Goal: Information Seeking & Learning: Learn about a topic

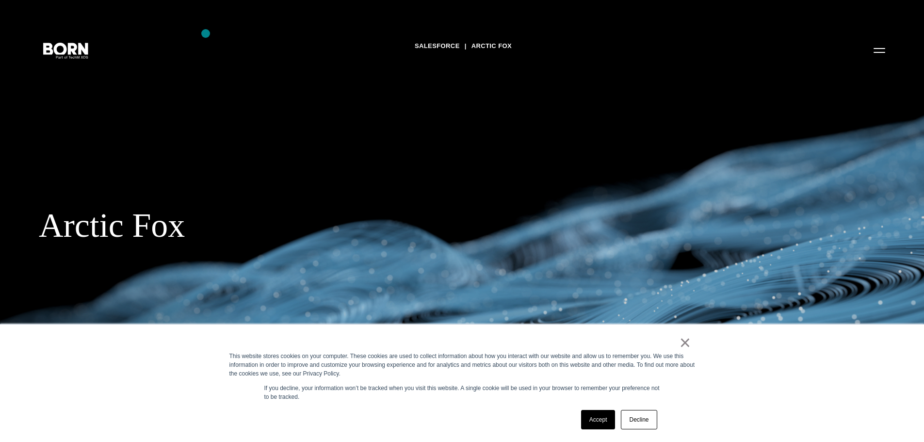
drag, startPoint x: 228, startPoint y: 54, endPoint x: 238, endPoint y: 58, distance: 10.9
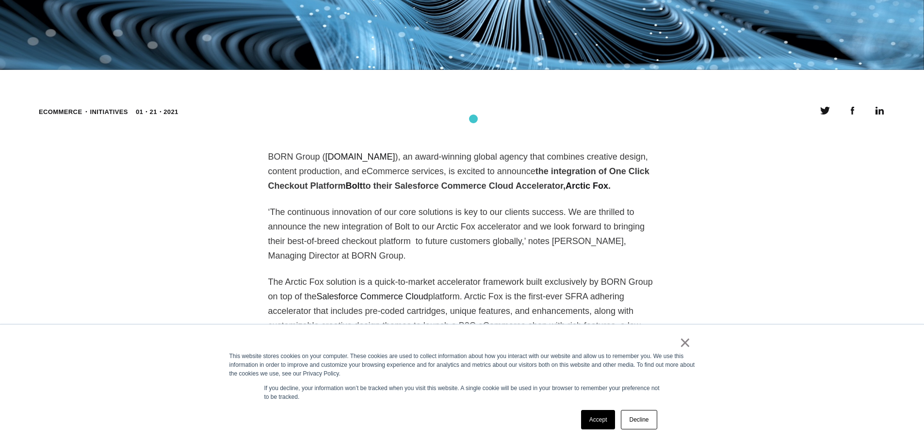
scroll to position [485, 0]
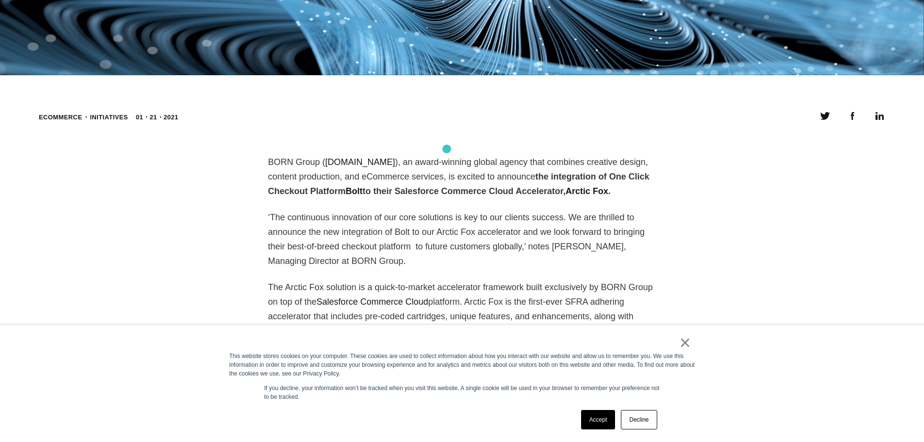
drag, startPoint x: 447, startPoint y: 149, endPoint x: 452, endPoint y: 150, distance: 5.5
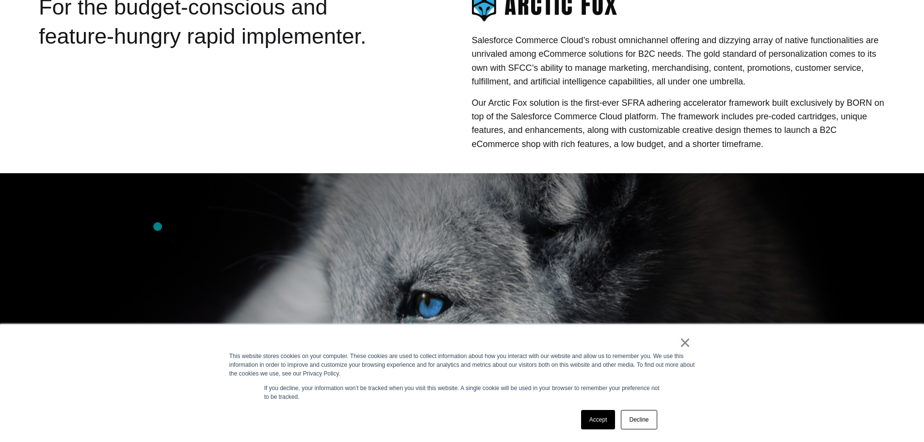
scroll to position [485, 0]
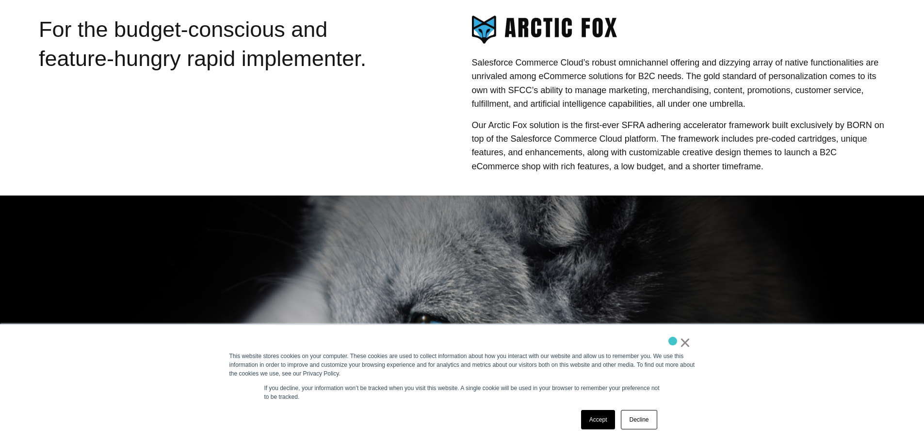
click at [673, 341] on div "×" at bounding box center [461, 345] width 462 height 14
click at [685, 347] on link "×" at bounding box center [686, 342] width 12 height 9
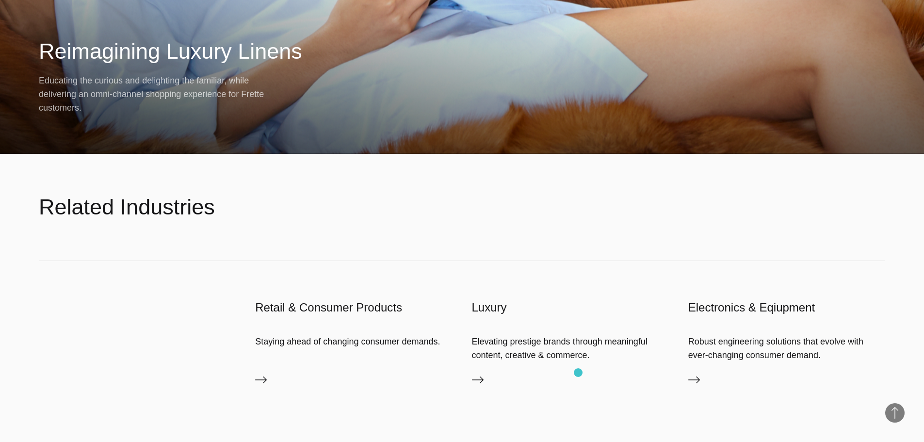
scroll to position [2260, 0]
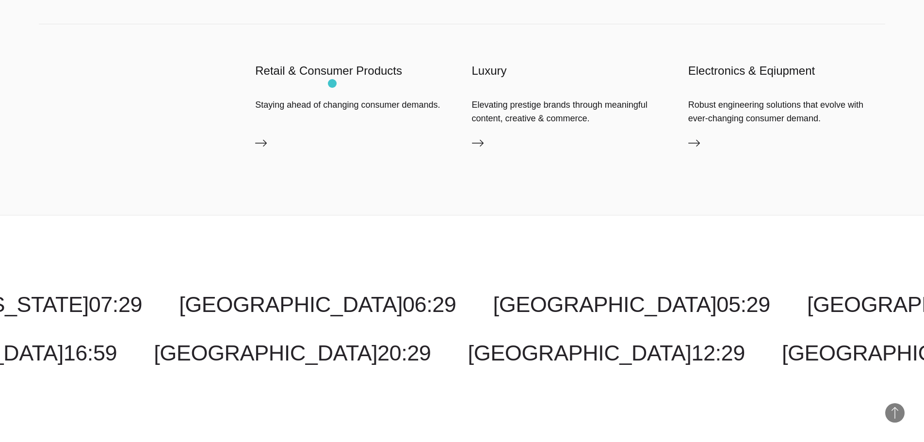
click at [332, 83] on div "Retail & Consumer Products Staying ahead of changing consumer demands. Retail &…" at bounding box center [353, 110] width 197 height 94
click at [257, 151] on link "Retail & Consumer Products" at bounding box center [353, 145] width 197 height 16
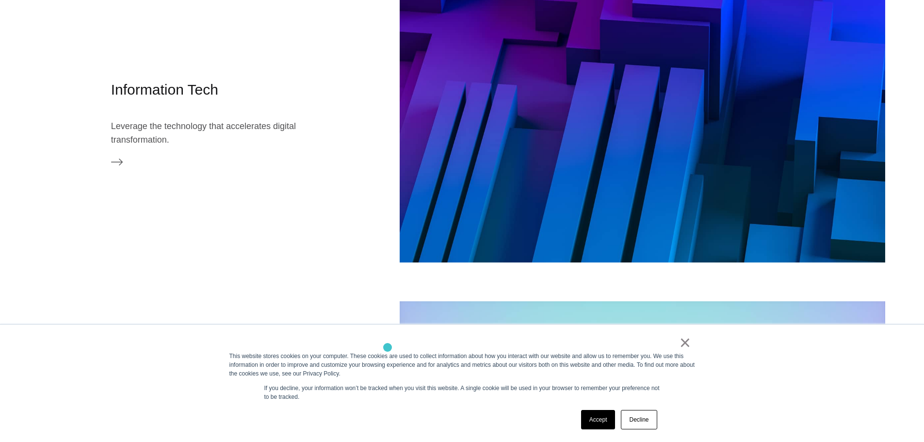
scroll to position [2426, 0]
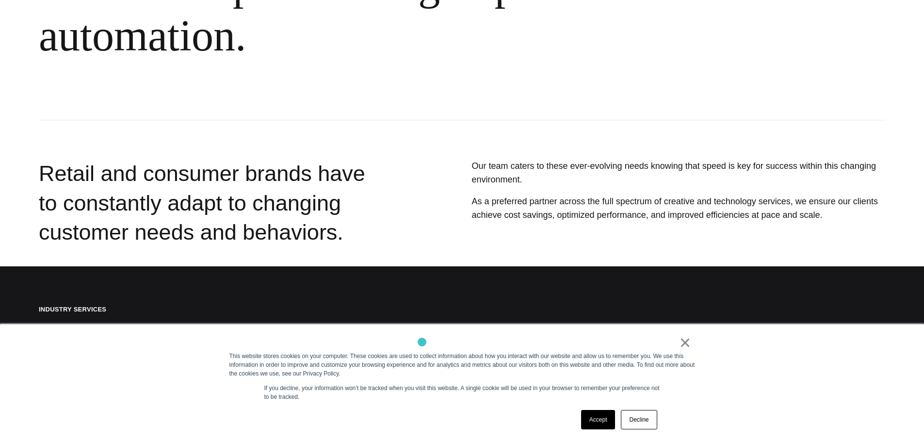
drag, startPoint x: 422, startPoint y: 342, endPoint x: 429, endPoint y: 340, distance: 7.7
